Goal: Information Seeking & Learning: Learn about a topic

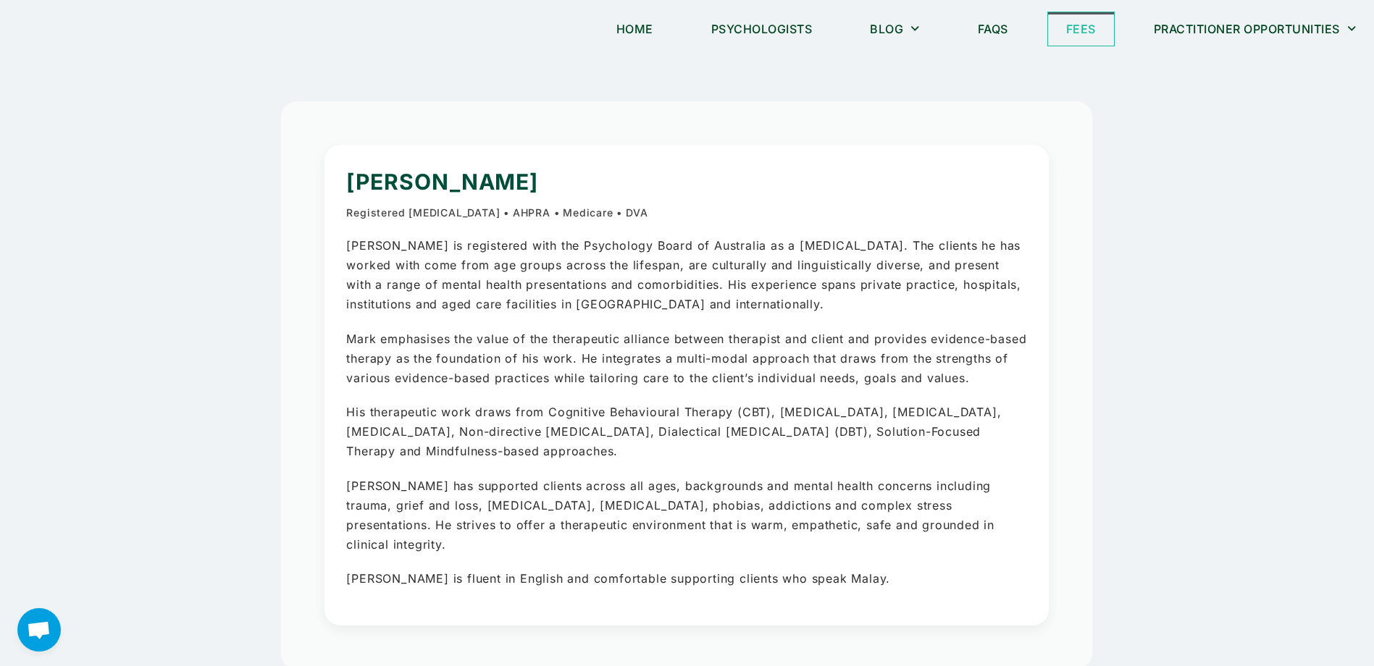
click at [1076, 37] on link "Fees" at bounding box center [1081, 28] width 66 height 33
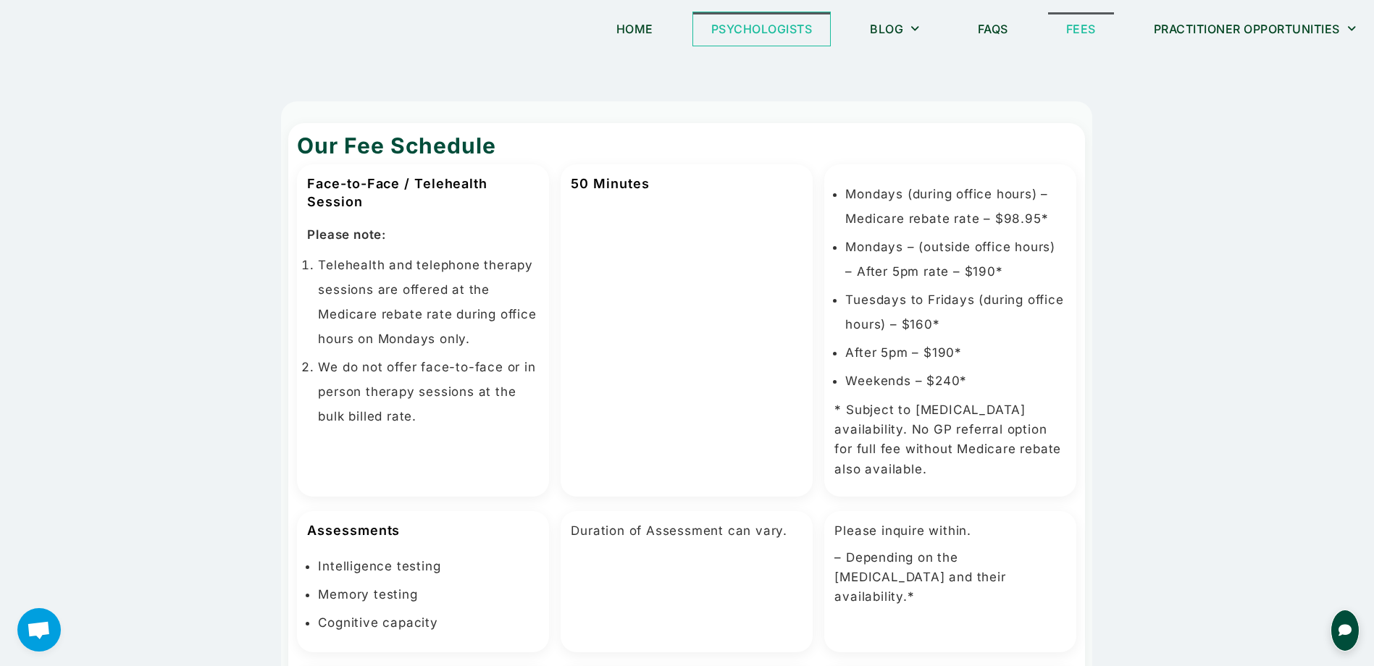
click at [722, 35] on link "Psychologists" at bounding box center [762, 28] width 138 height 33
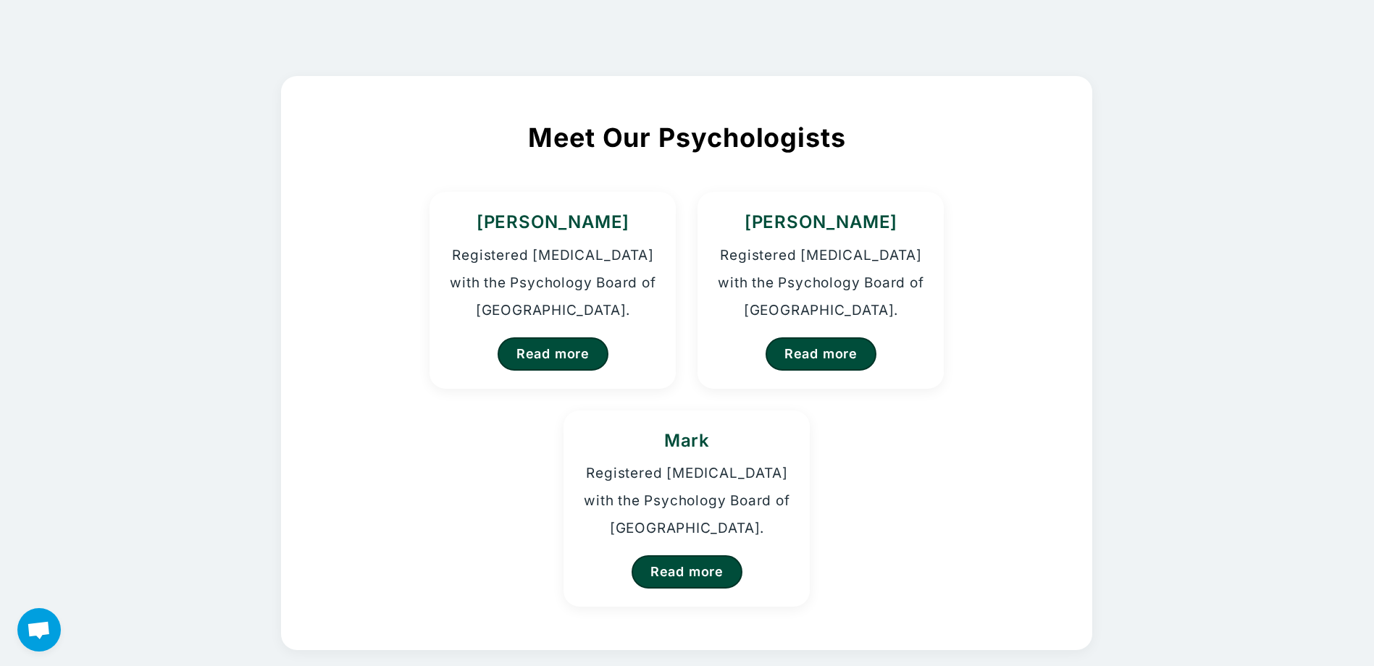
scroll to position [72, 0]
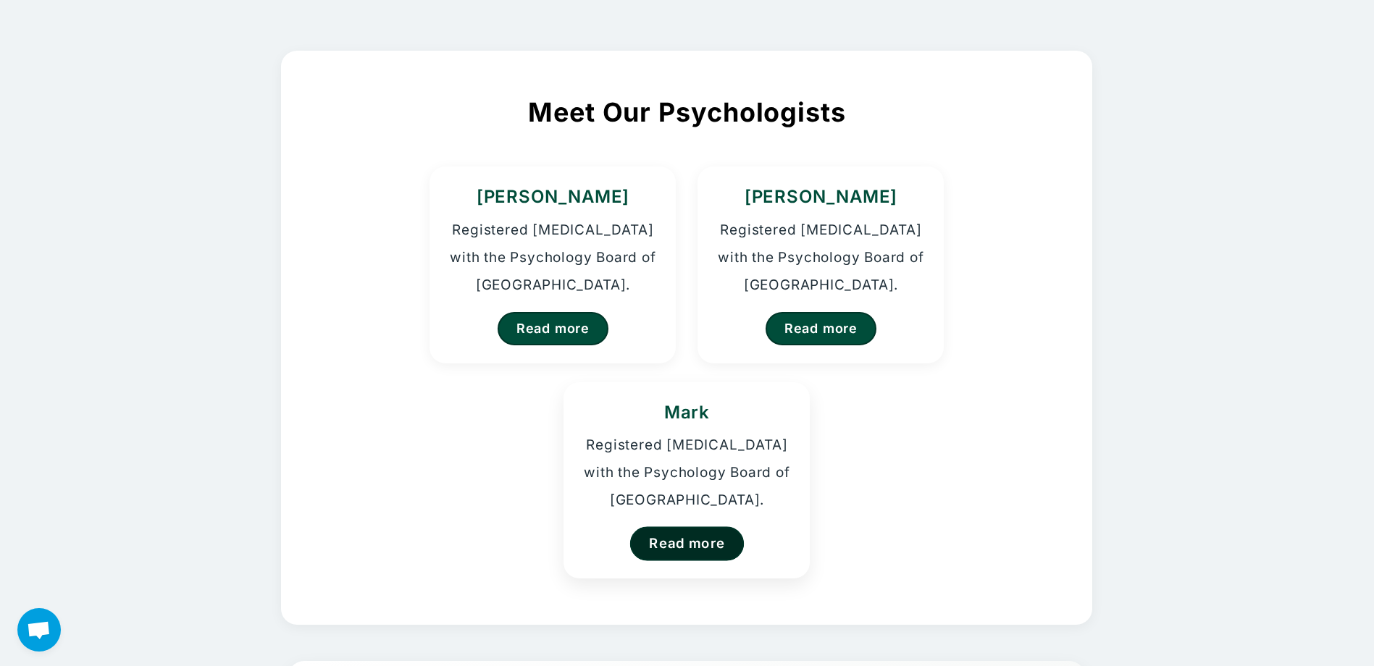
click at [687, 542] on link "Read more" at bounding box center [687, 543] width 114 height 34
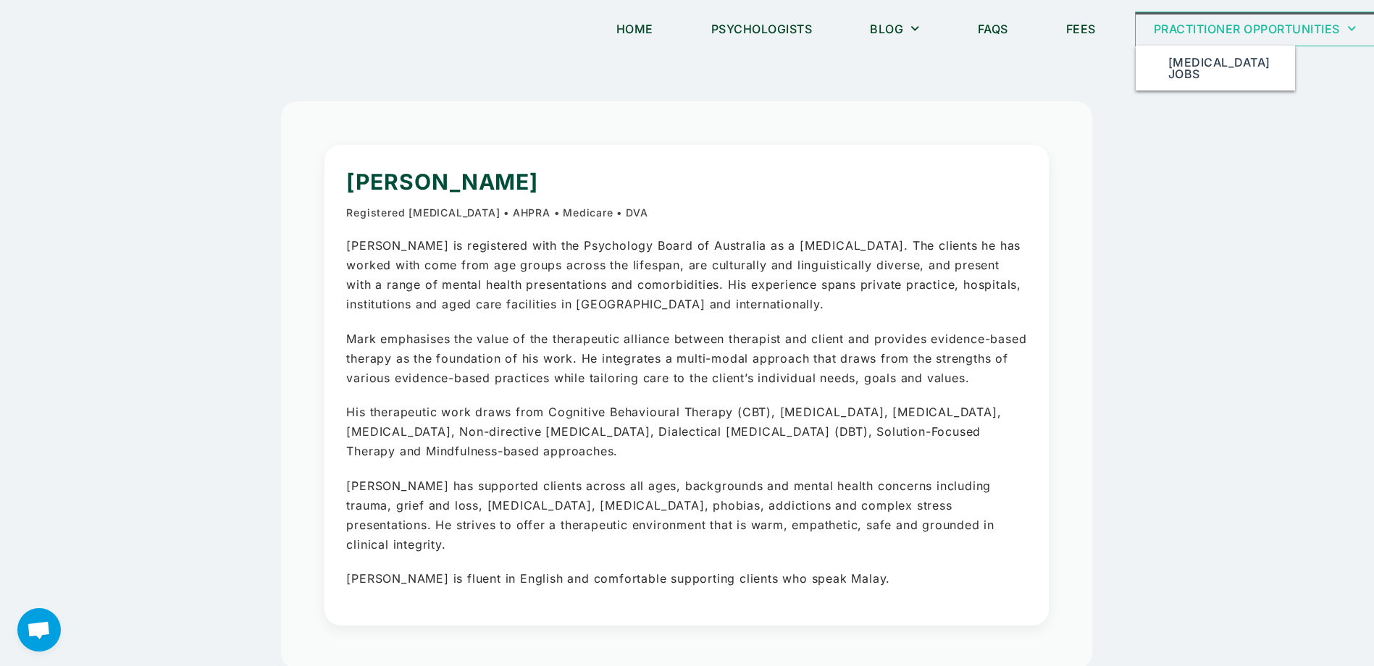
click at [1188, 35] on link "Practitioner Opportunities" at bounding box center [1254, 28] width 239 height 33
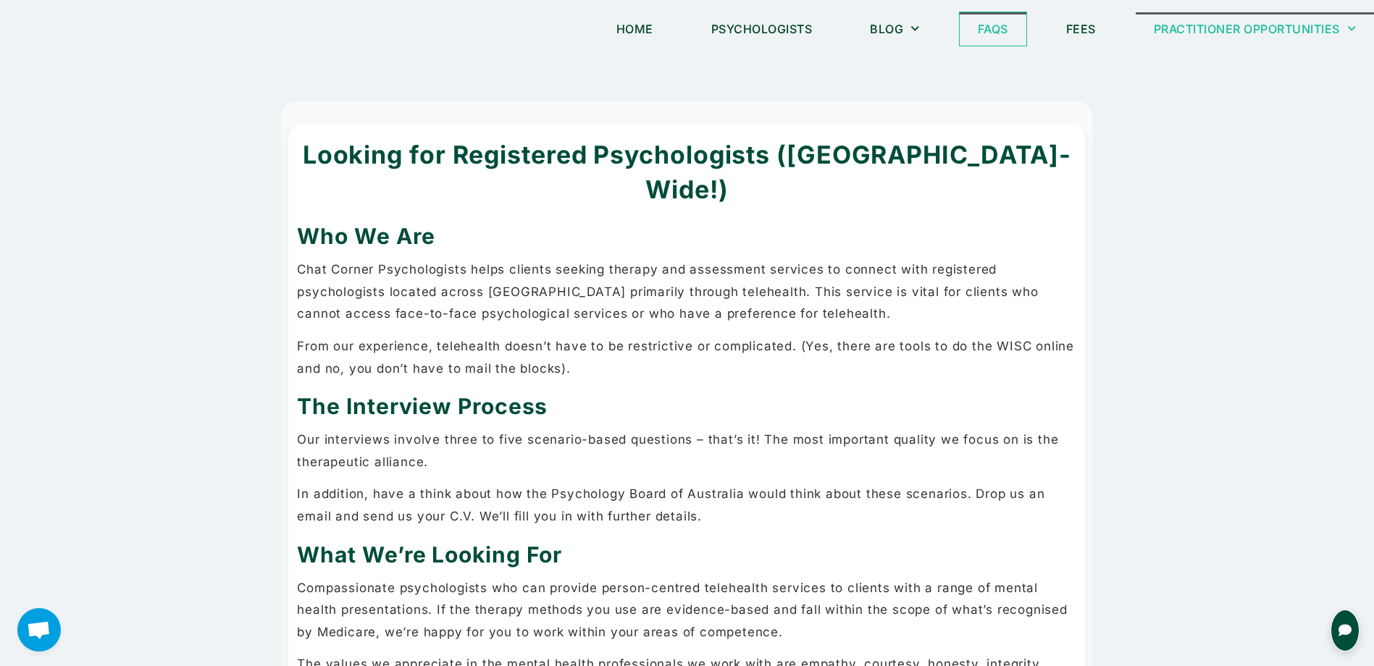
click at [972, 31] on link "FAQs" at bounding box center [992, 28] width 67 height 33
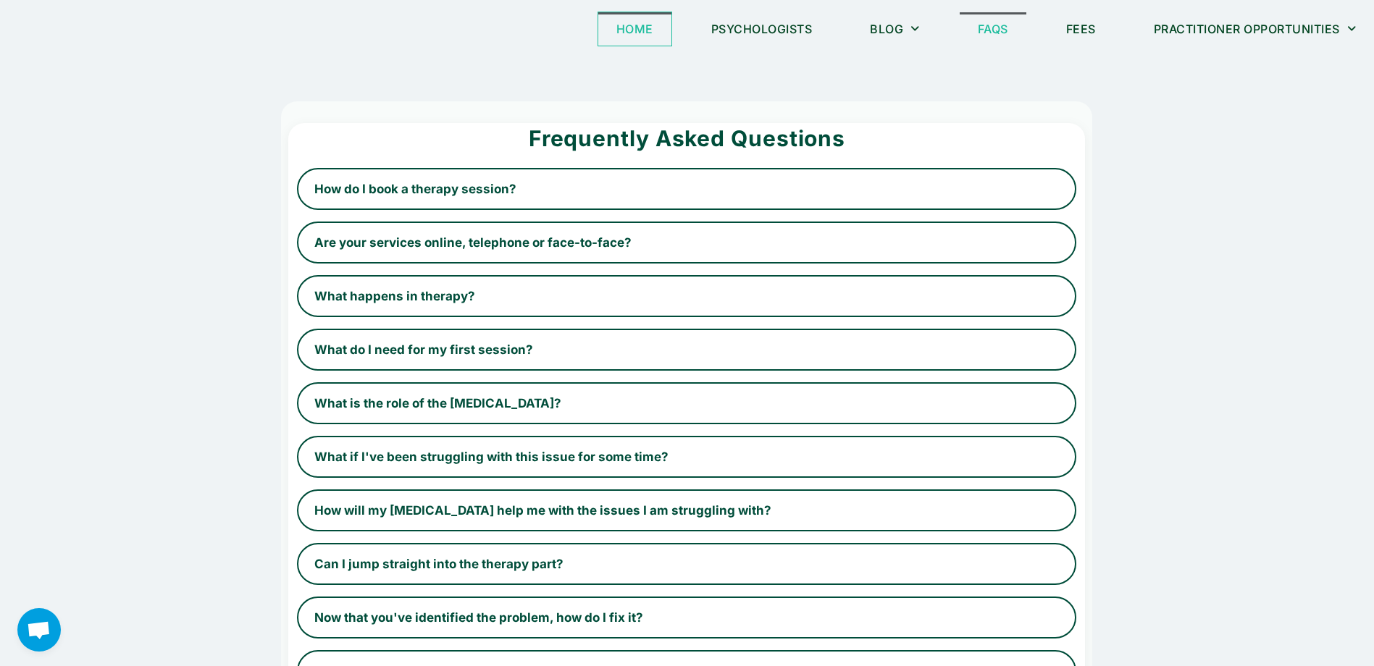
click at [642, 24] on link "Home" at bounding box center [634, 28] width 73 height 33
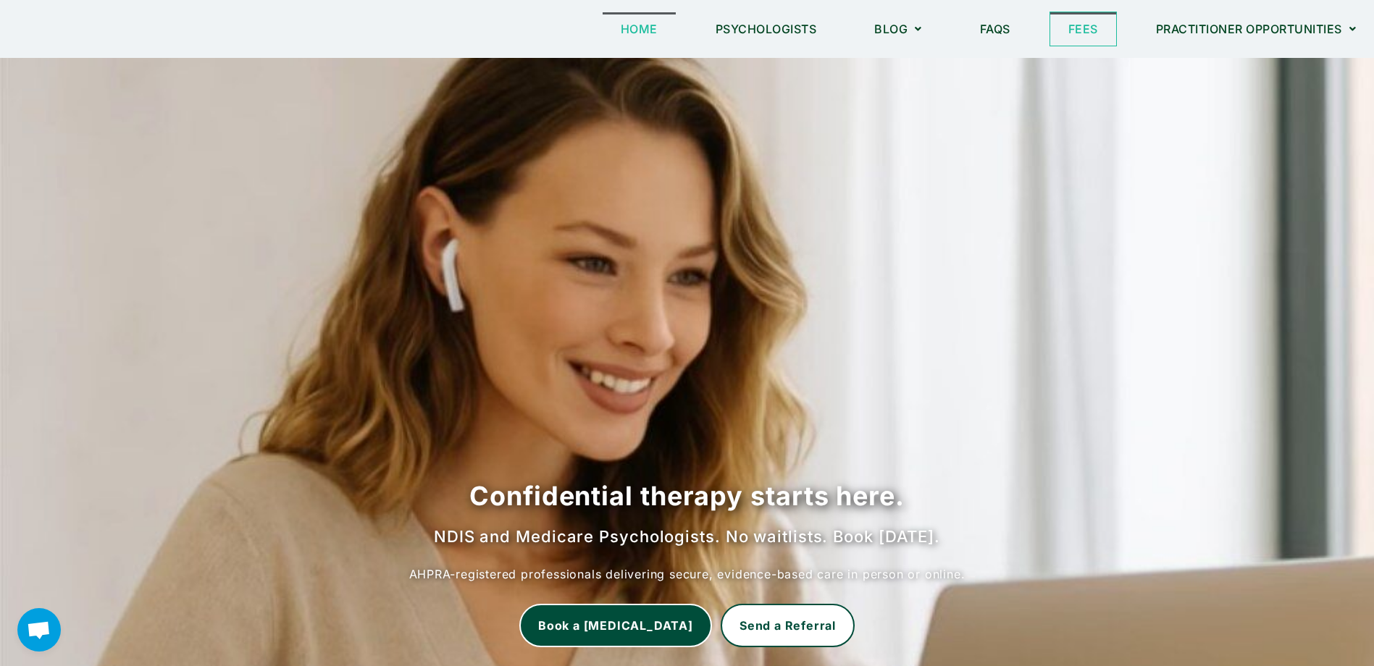
click at [1057, 33] on link "Fees" at bounding box center [1083, 28] width 66 height 33
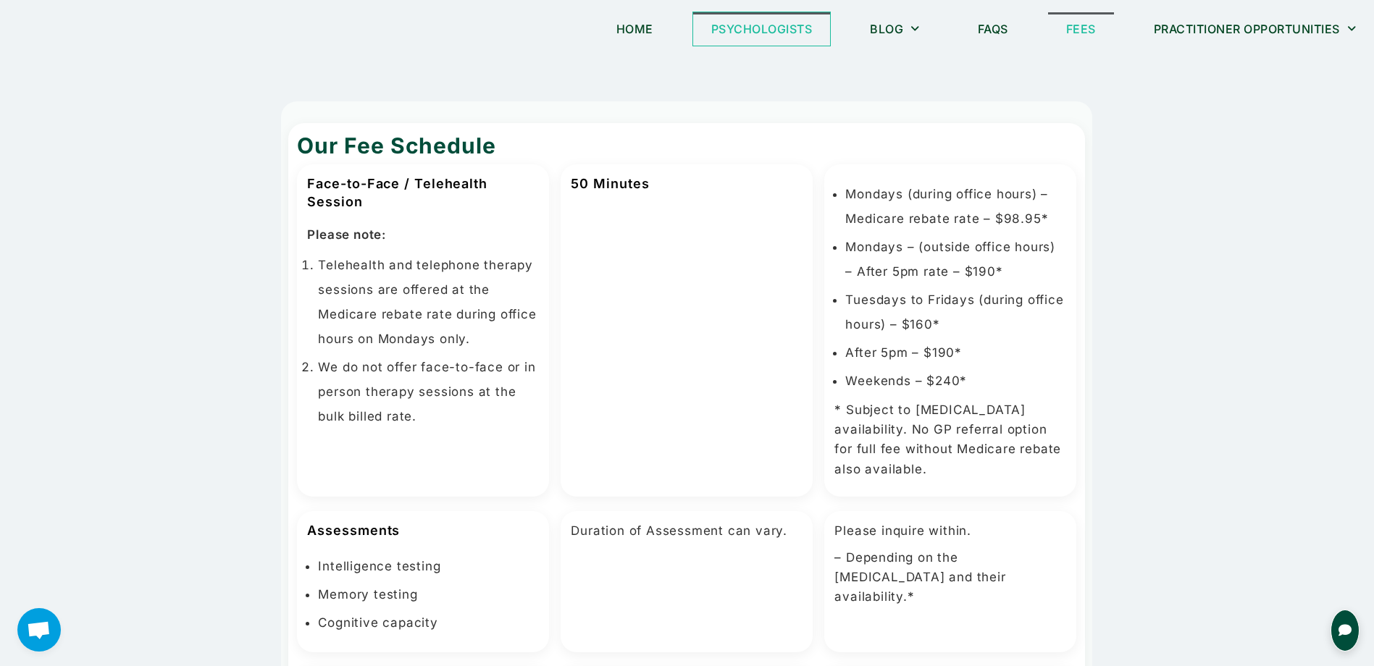
click at [779, 20] on link "Psychologists" at bounding box center [762, 28] width 138 height 33
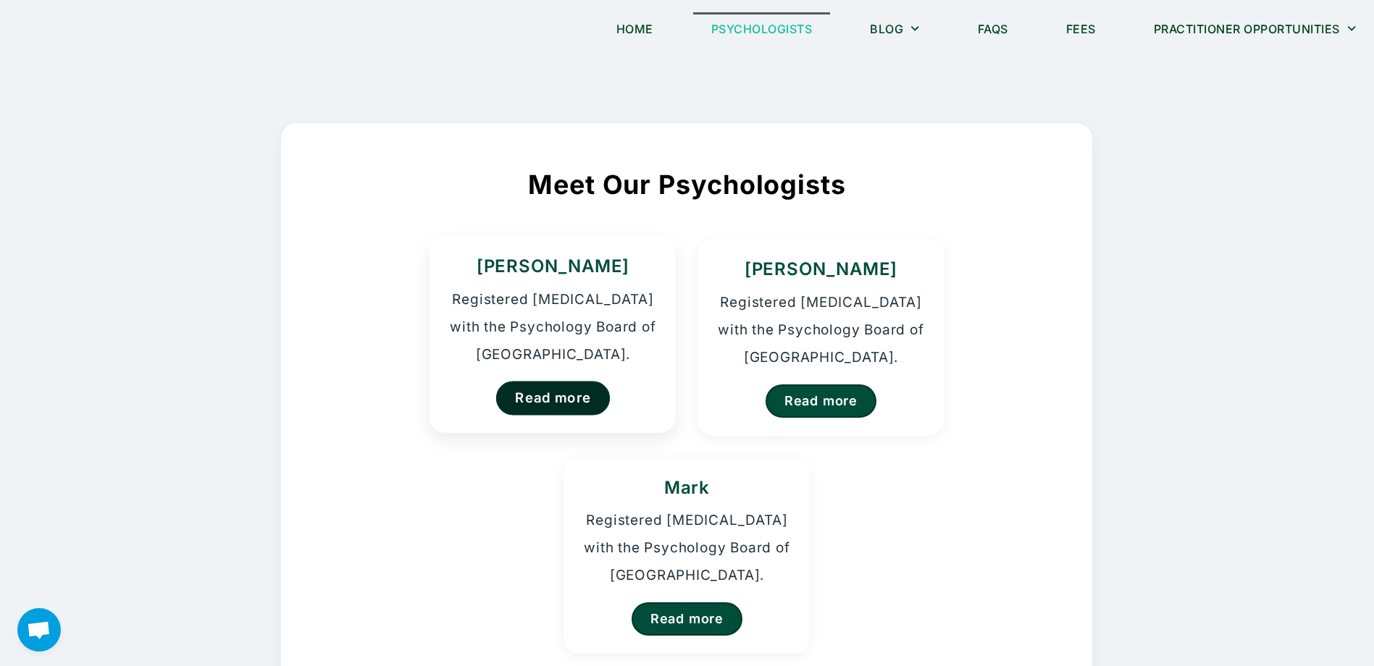
click at [559, 383] on link "Read more" at bounding box center [553, 398] width 114 height 34
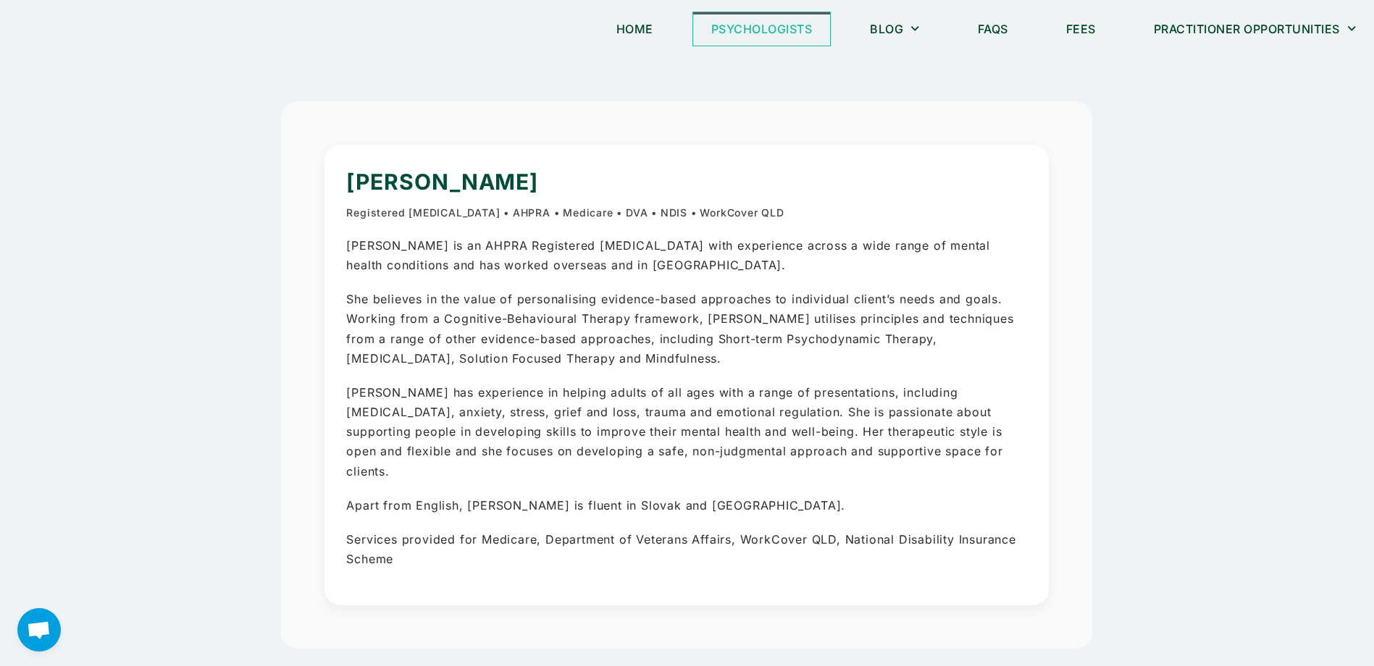
click at [791, 30] on link "Psychologists" at bounding box center [762, 28] width 138 height 33
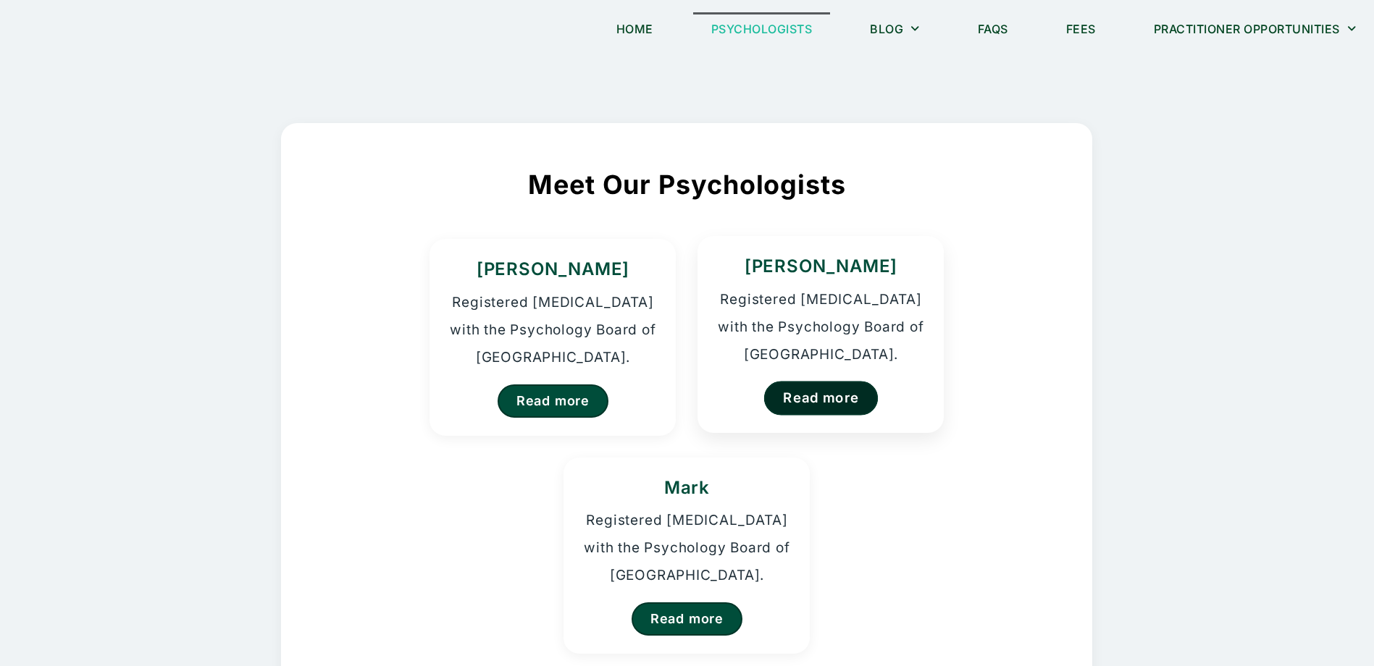
click at [822, 395] on link "Read more" at bounding box center [821, 398] width 114 height 34
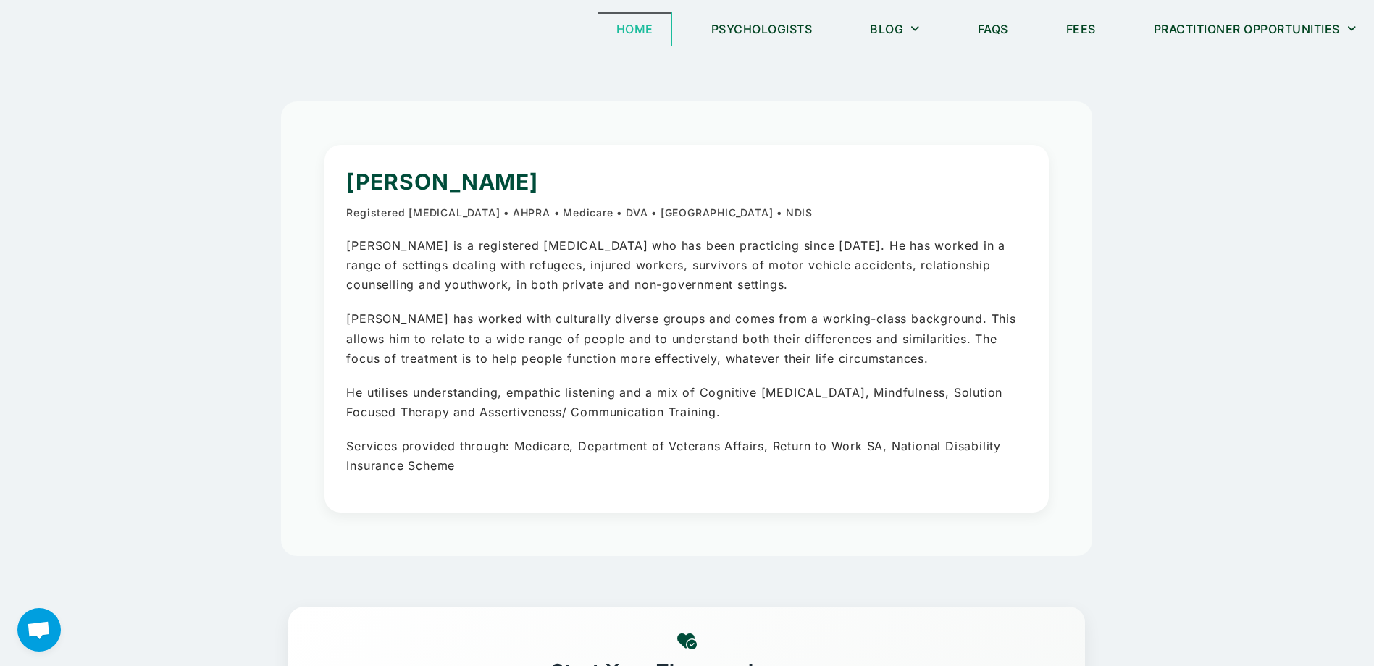
click at [621, 29] on link "Home" at bounding box center [634, 28] width 73 height 33
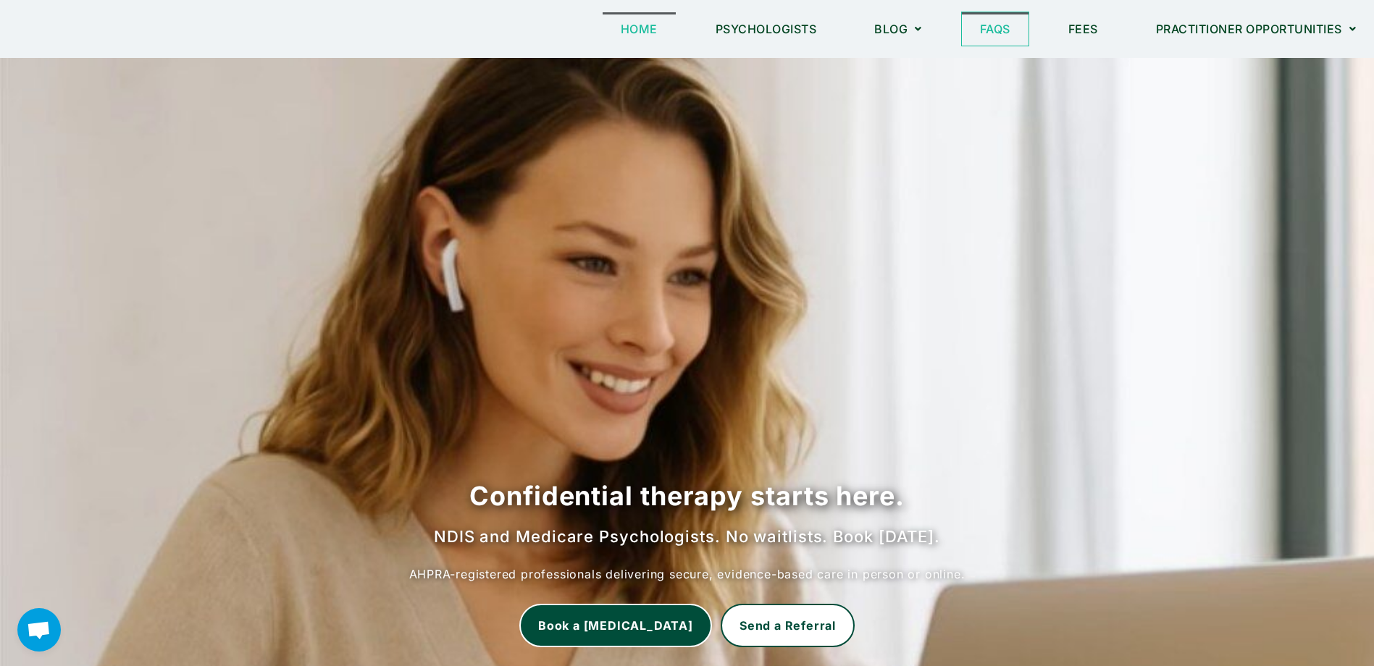
click at [1010, 31] on link "FAQs" at bounding box center [995, 28] width 67 height 33
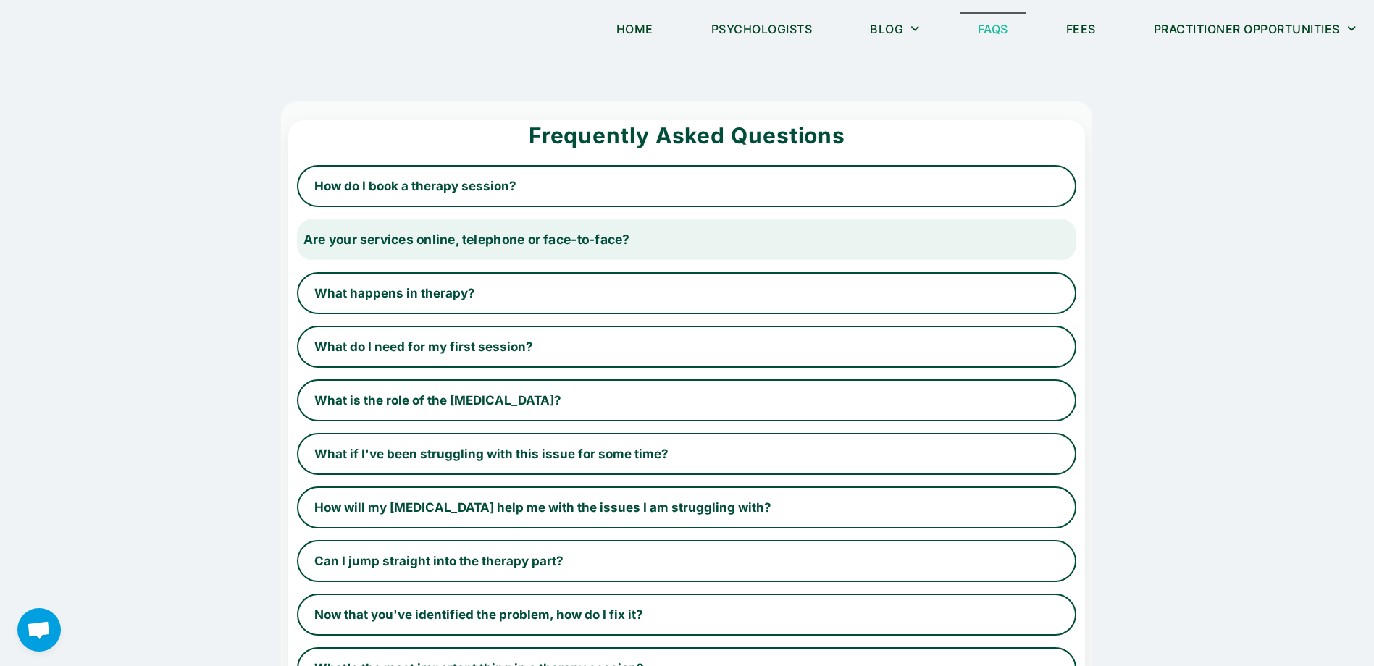
click at [840, 239] on button "Are your services online, telephone or face-to-face?" at bounding box center [686, 239] width 802 height 43
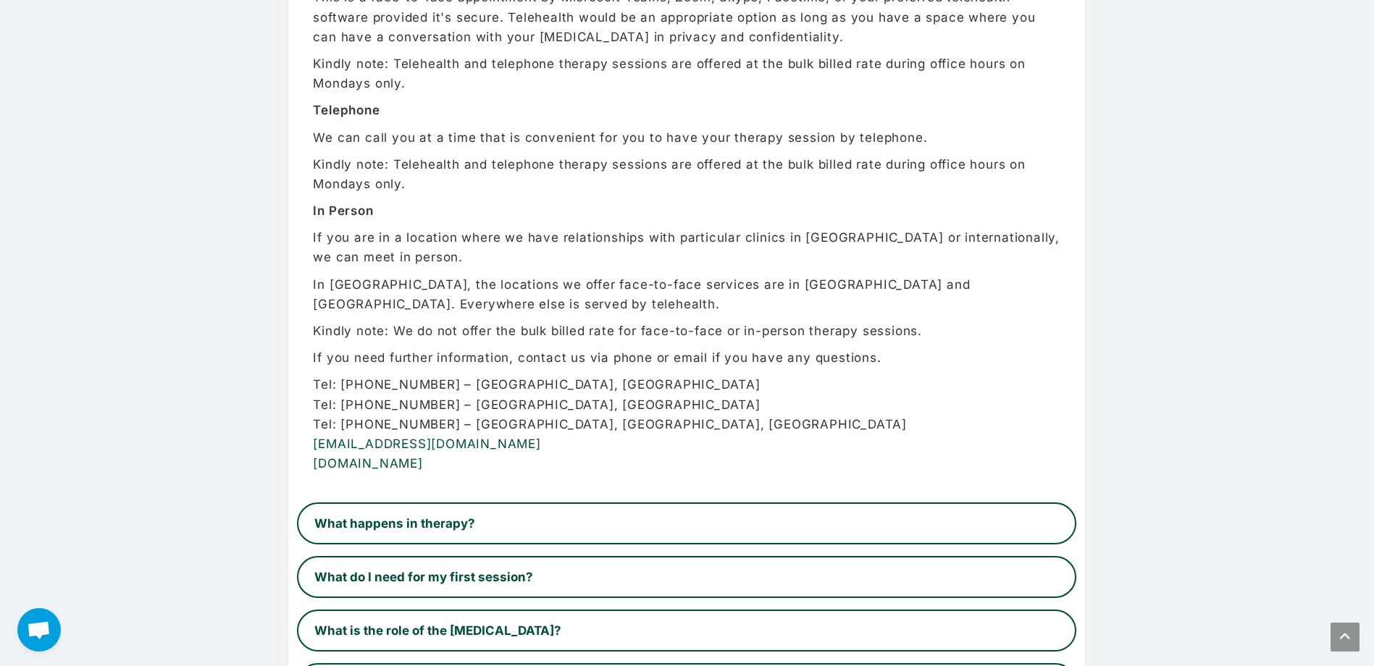
scroll to position [362, 0]
